Goal: Task Accomplishment & Management: Manage account settings

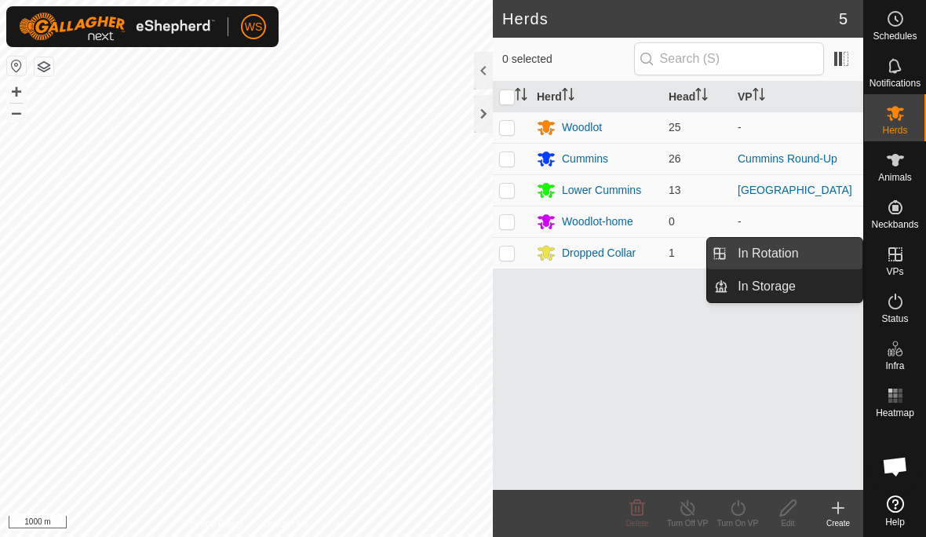
click at [799, 253] on link "In Rotation" at bounding box center [795, 253] width 134 height 31
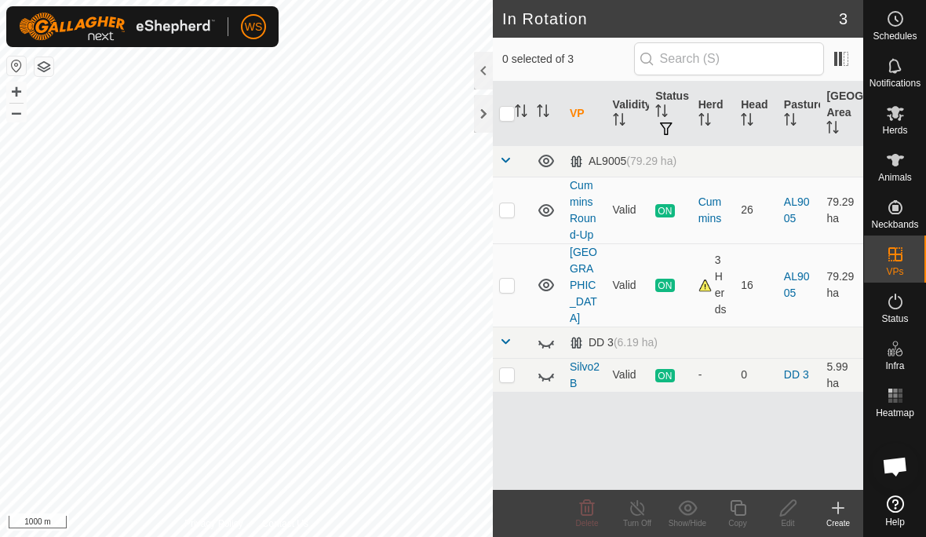
click at [897, 321] on span "Status" at bounding box center [894, 318] width 27 height 9
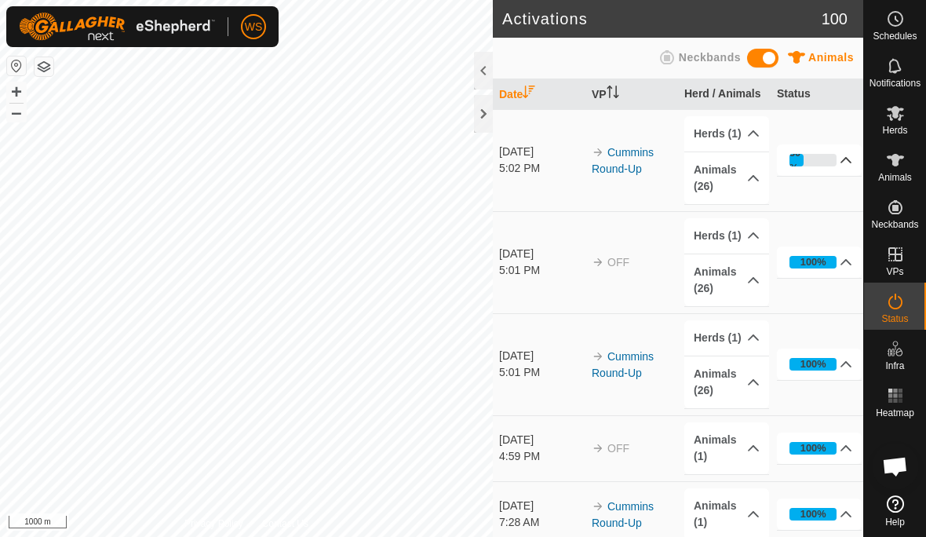
click at [839, 162] on p-accordion-header "30%" at bounding box center [819, 159] width 85 height 31
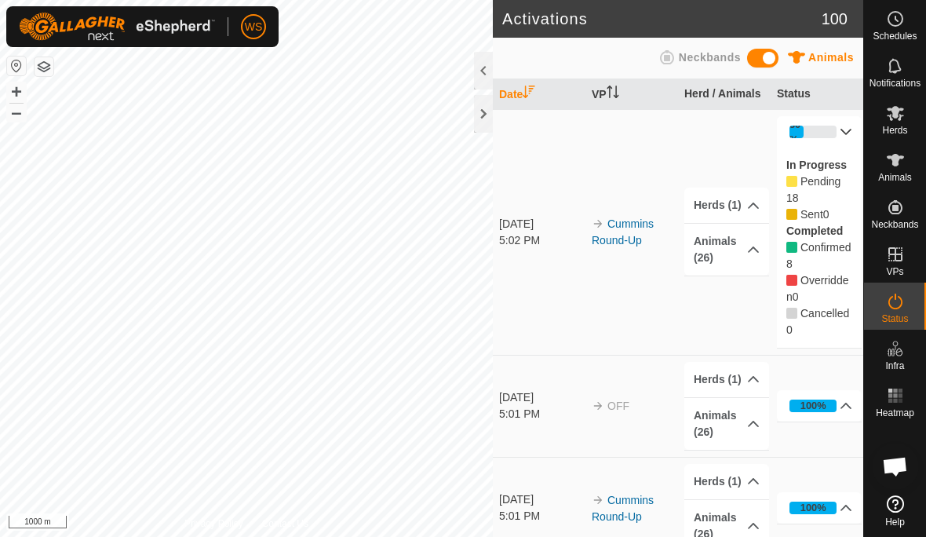
click at [799, 129] on div "30%" at bounding box center [796, 132] width 14 height 30
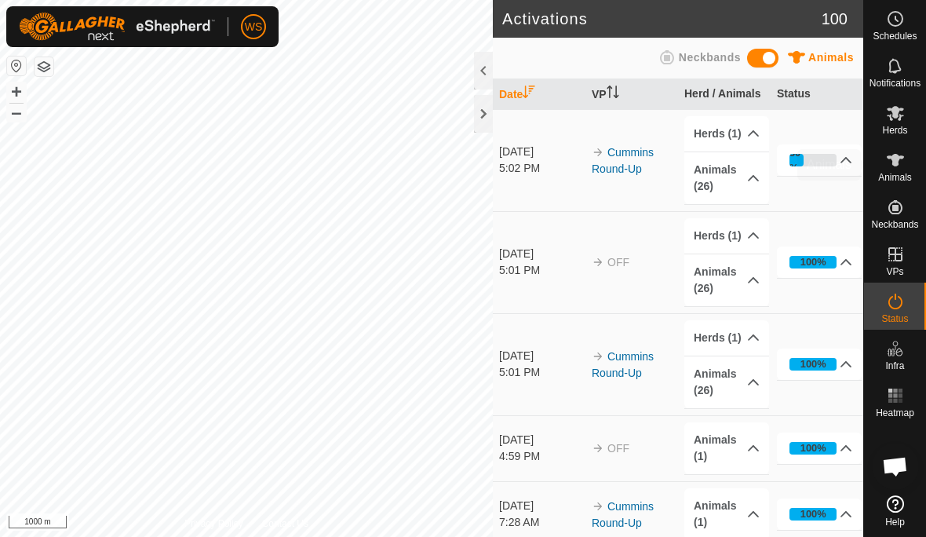
click at [897, 169] on icon at bounding box center [895, 160] width 19 height 19
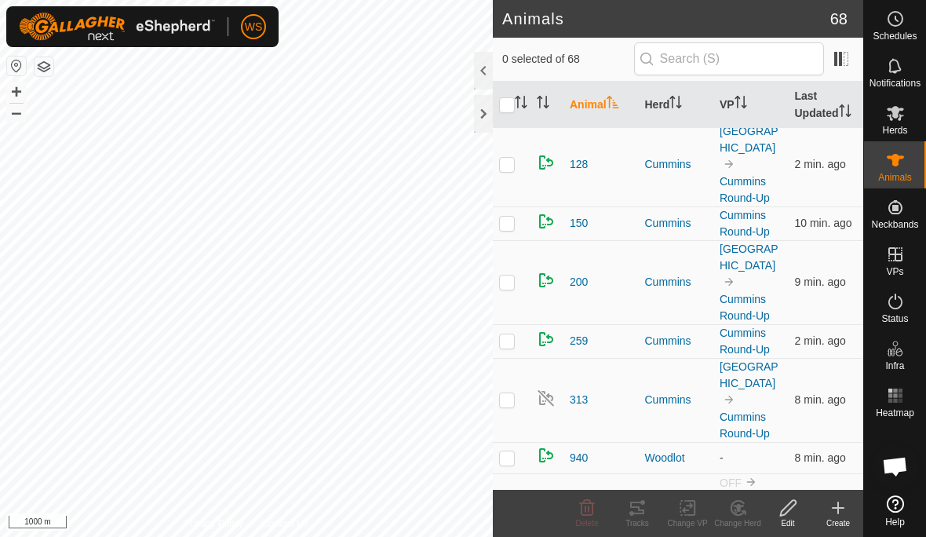
scroll to position [53, 0]
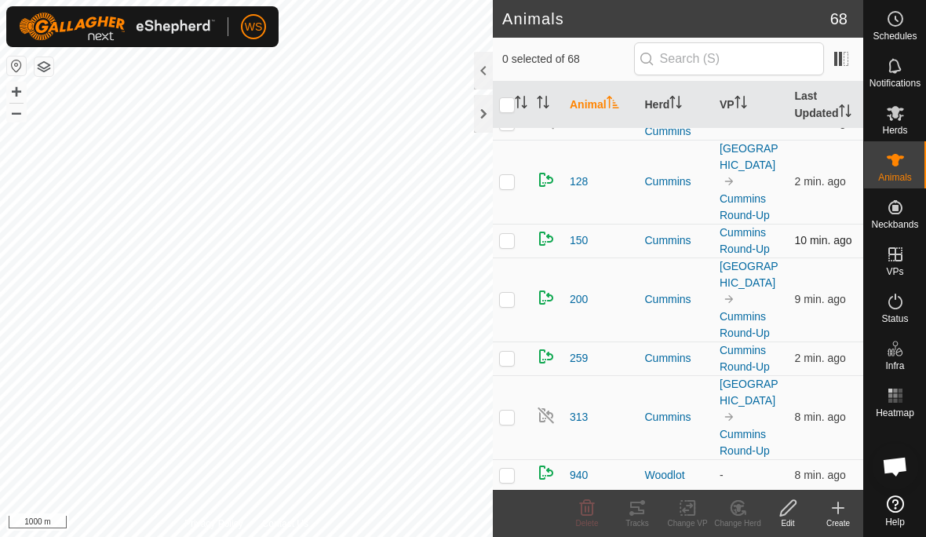
click at [503, 236] on p-checkbox at bounding box center [507, 240] width 16 height 13
checkbox input "true"
click at [510, 353] on p-checkbox at bounding box center [507, 357] width 16 height 13
checkbox input "true"
click at [507, 236] on p-checkbox at bounding box center [507, 240] width 16 height 13
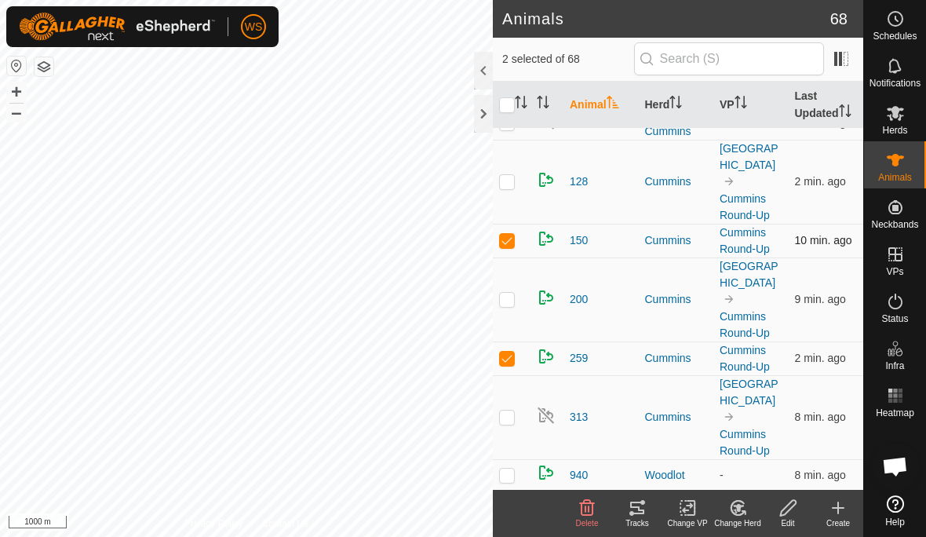
checkbox input "false"
click at [507, 359] on p-checkbox at bounding box center [507, 357] width 16 height 13
checkbox input "false"
click at [507, 420] on p-checkbox at bounding box center [507, 416] width 16 height 13
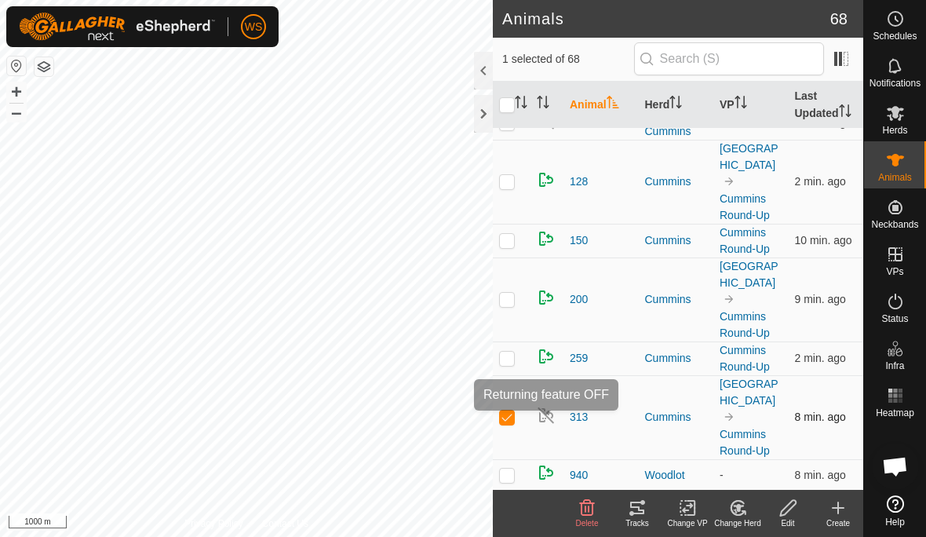
click at [541, 407] on img at bounding box center [546, 415] width 19 height 19
click at [778, 511] on icon at bounding box center [788, 507] width 20 height 19
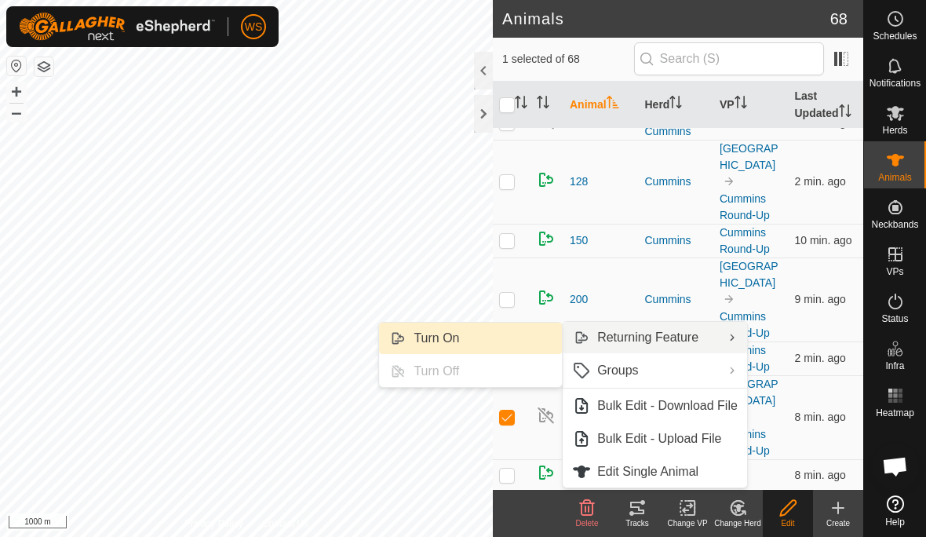
click at [447, 339] on span "Turn On" at bounding box center [435, 338] width 45 height 19
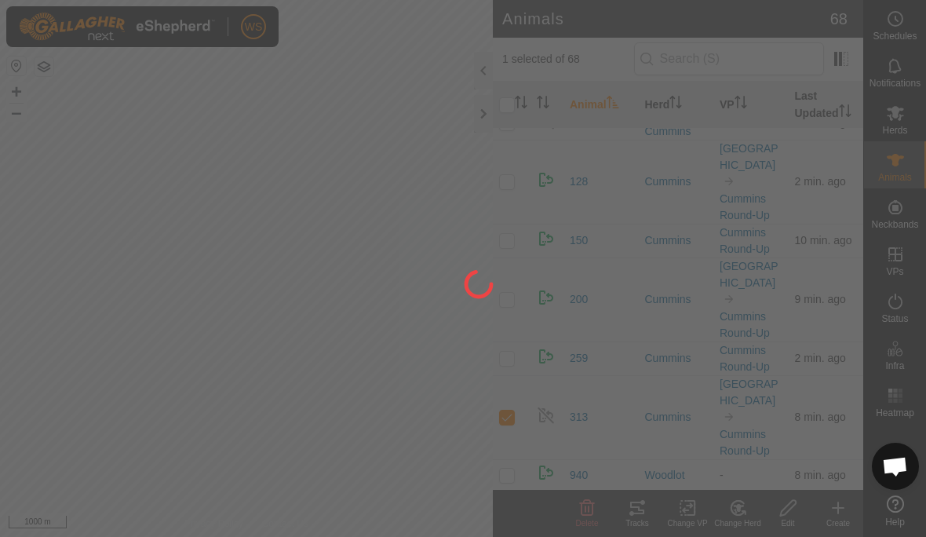
checkbox input "false"
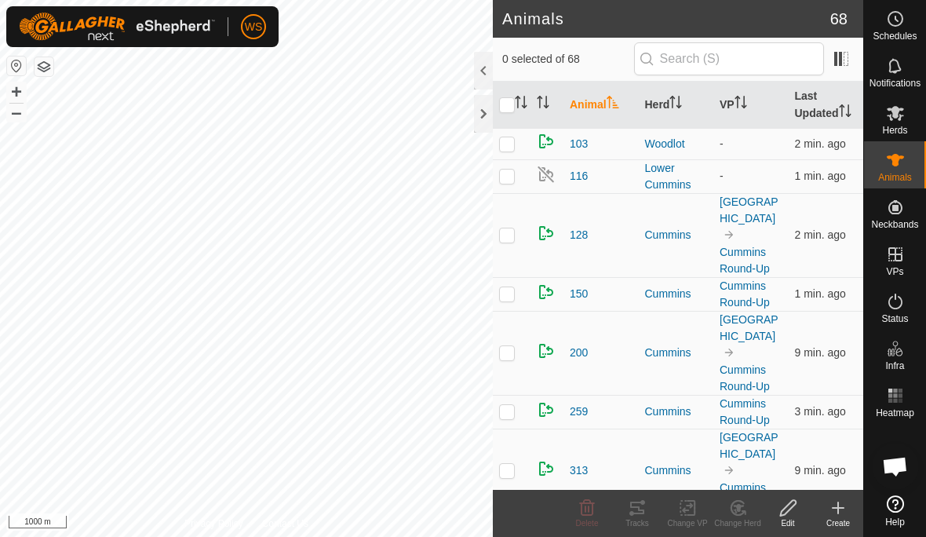
scroll to position [0, 0]
click at [508, 140] on p-checkbox at bounding box center [507, 143] width 16 height 13
click at [792, 510] on icon at bounding box center [788, 507] width 20 height 19
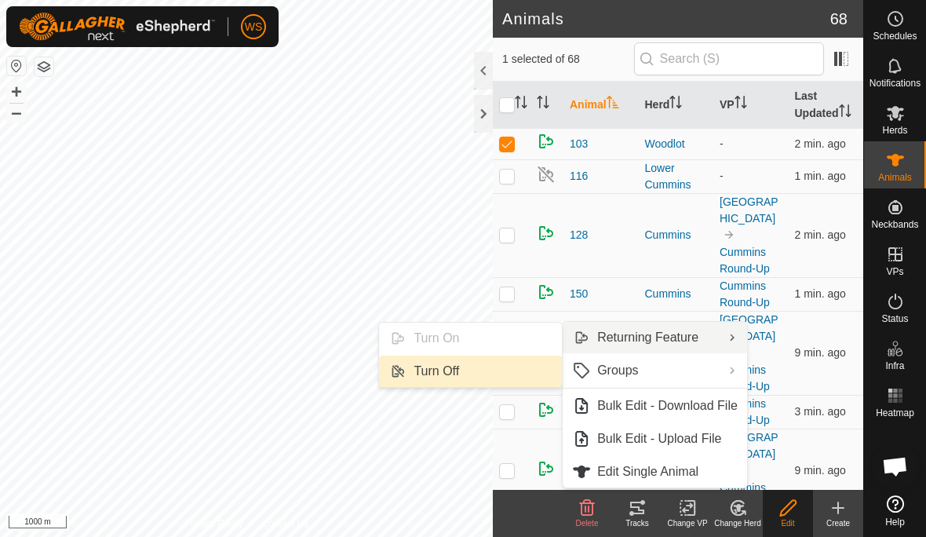
click at [455, 375] on span "Turn Off" at bounding box center [435, 371] width 45 height 19
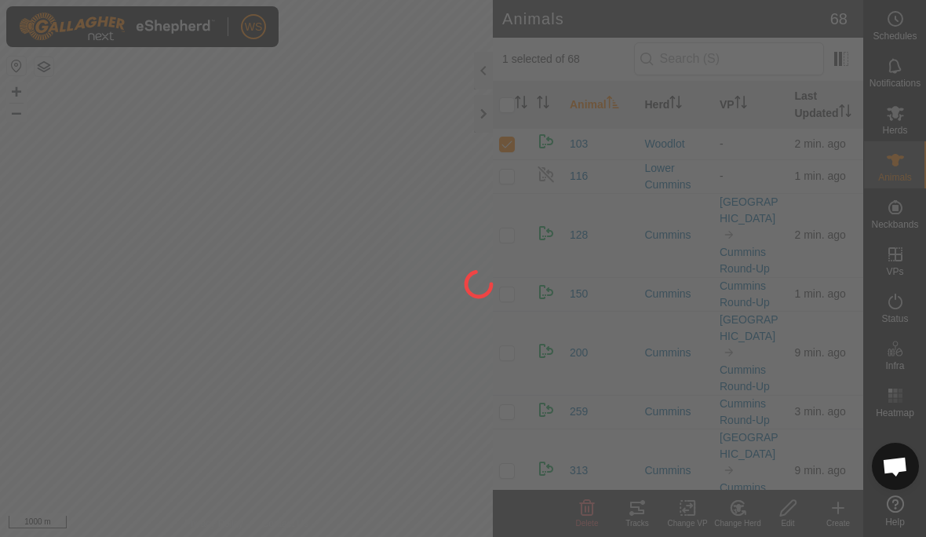
checkbox input "false"
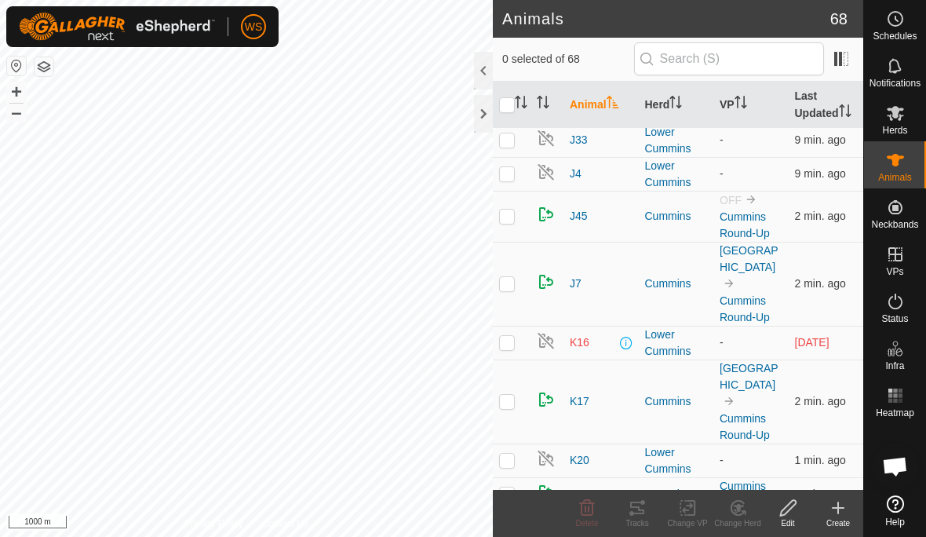
scroll to position [1356, 0]
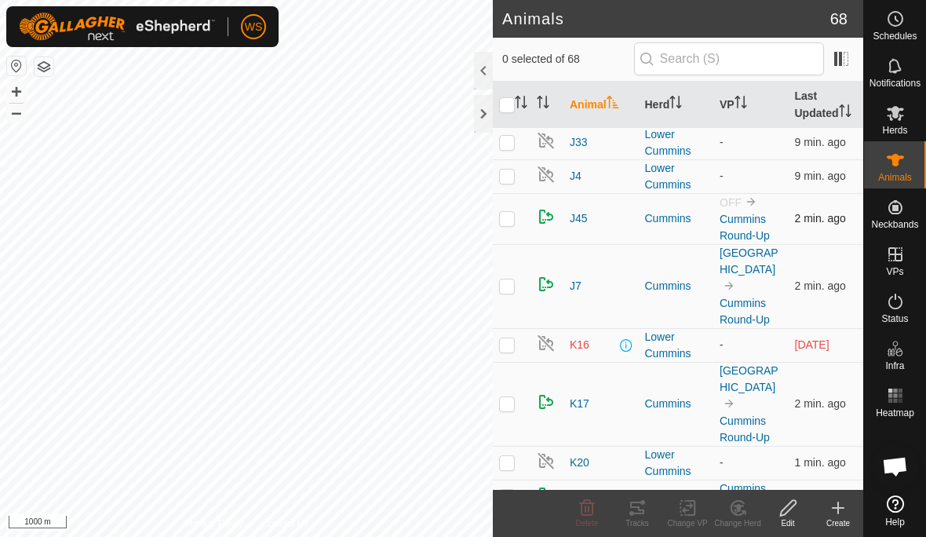
click at [505, 215] on p-checkbox at bounding box center [507, 218] width 16 height 13
click at [514, 218] on p-checkbox at bounding box center [507, 218] width 16 height 13
checkbox input "false"
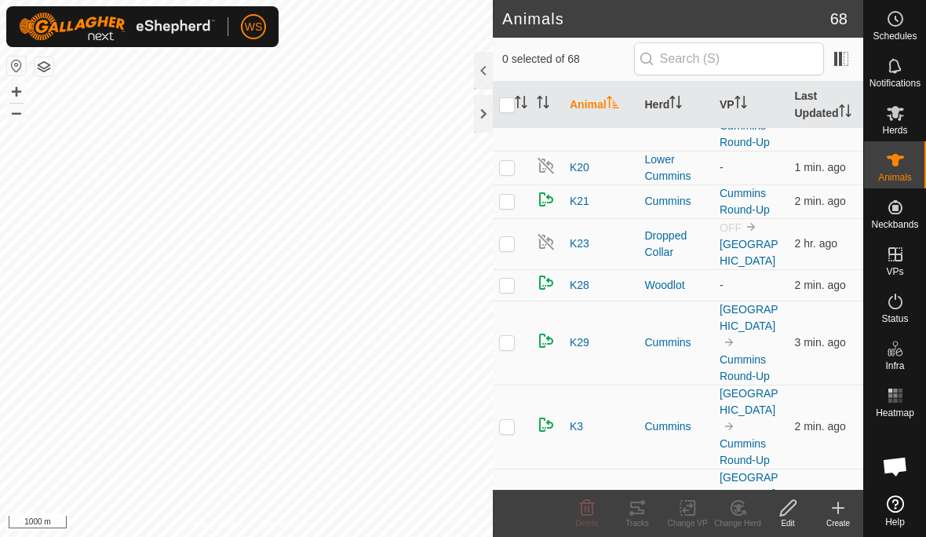
scroll to position [1650, 0]
click at [514, 233] on td at bounding box center [512, 245] width 38 height 51
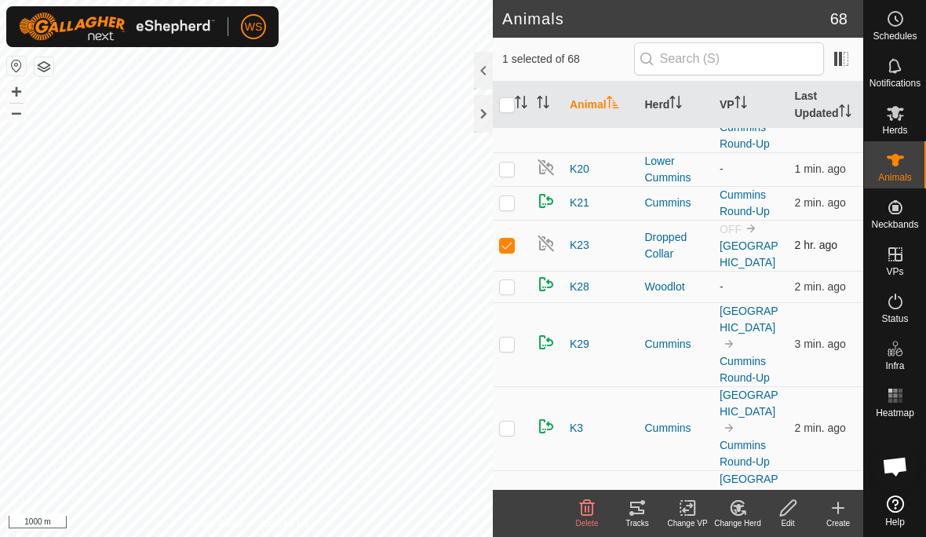
checkbox input "true"
click at [683, 509] on icon at bounding box center [687, 507] width 11 height 10
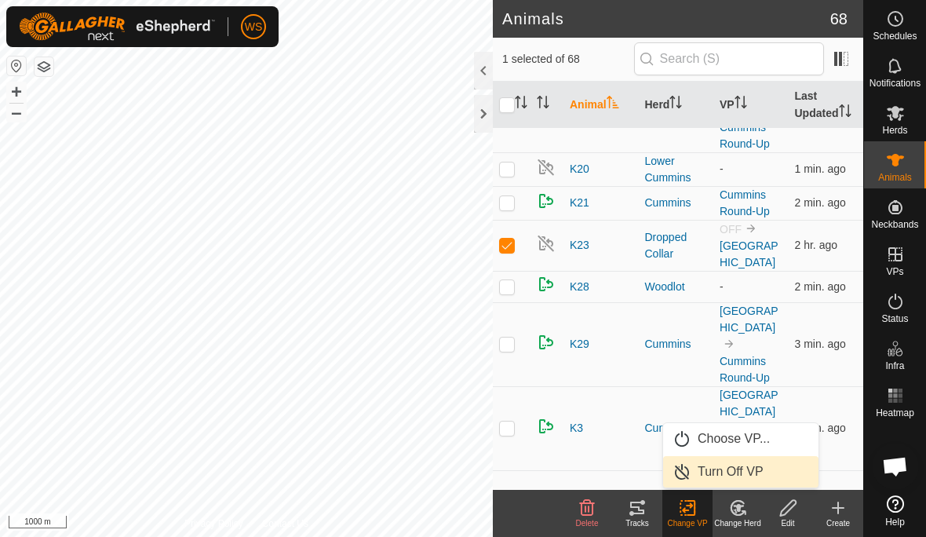
click at [756, 470] on span "Turn Off VP" at bounding box center [730, 471] width 66 height 19
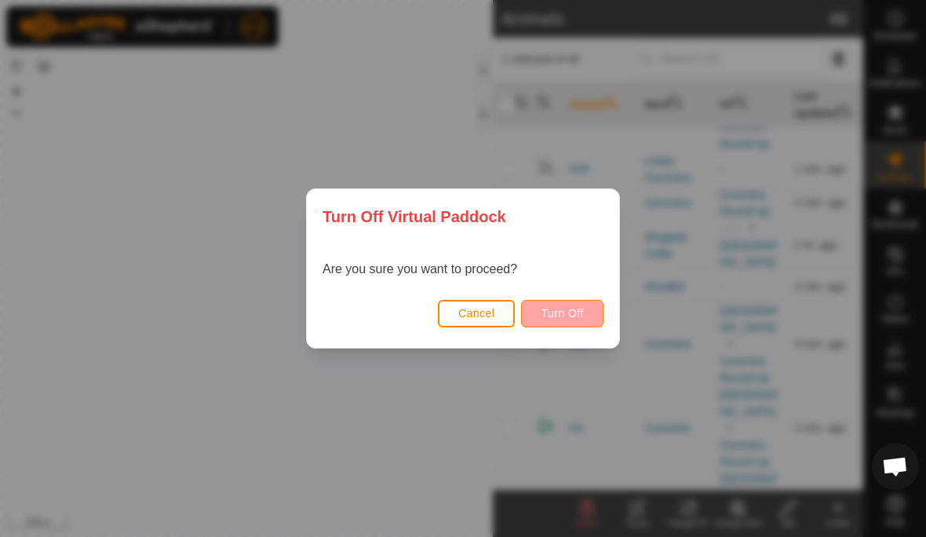
click at [568, 315] on span "Turn Off" at bounding box center [561, 313] width 43 height 13
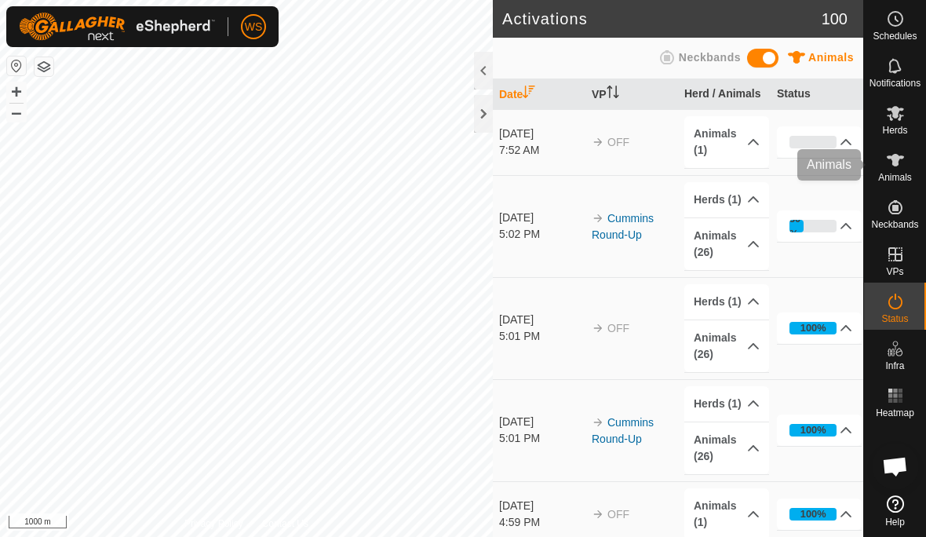
click at [894, 167] on icon at bounding box center [895, 160] width 19 height 19
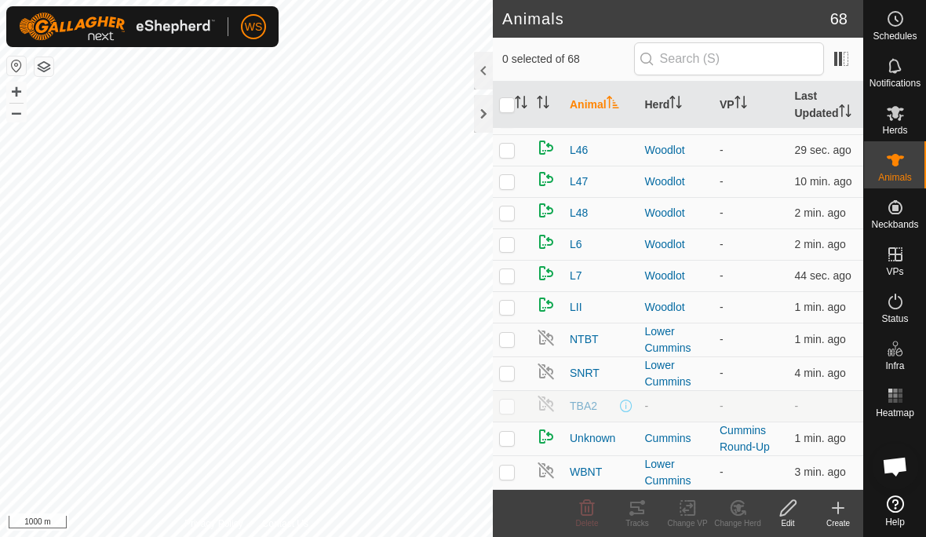
scroll to position [2675, 0]
checkbox input "true"
